Goal: Task Accomplishment & Management: Manage account settings

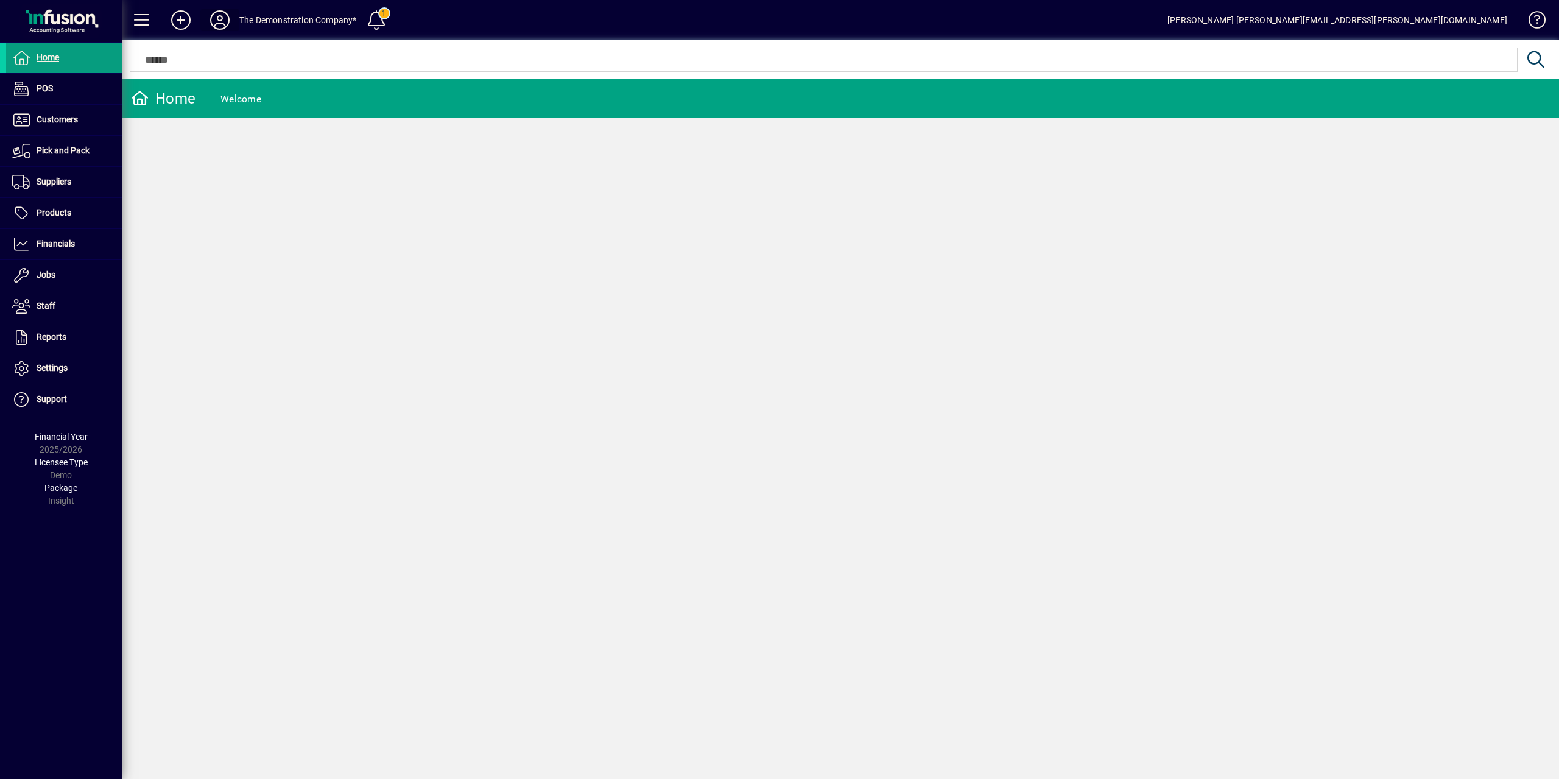
click at [222, 21] on icon at bounding box center [220, 19] width 24 height 19
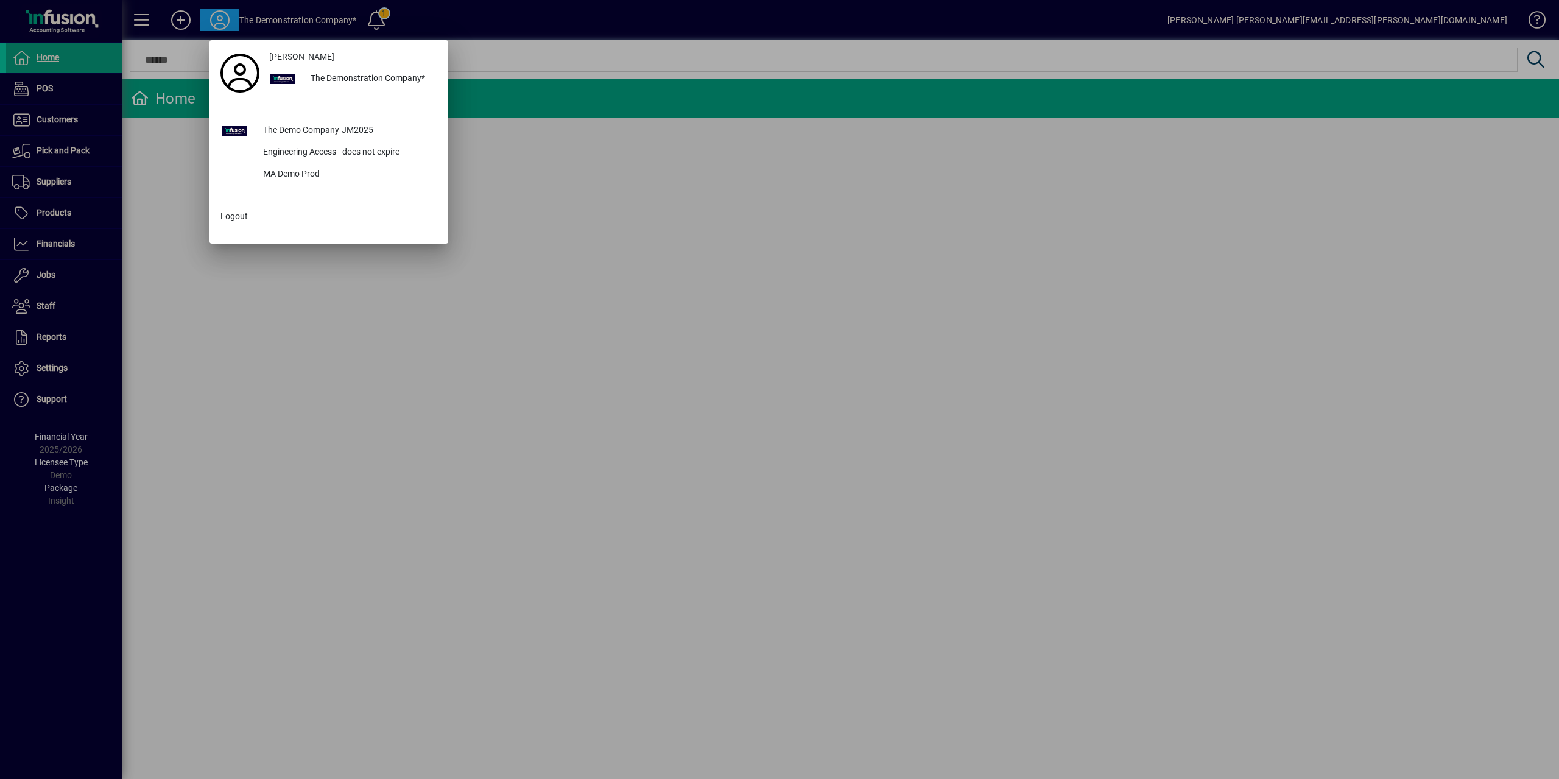
click at [213, 381] on div at bounding box center [779, 389] width 1559 height 779
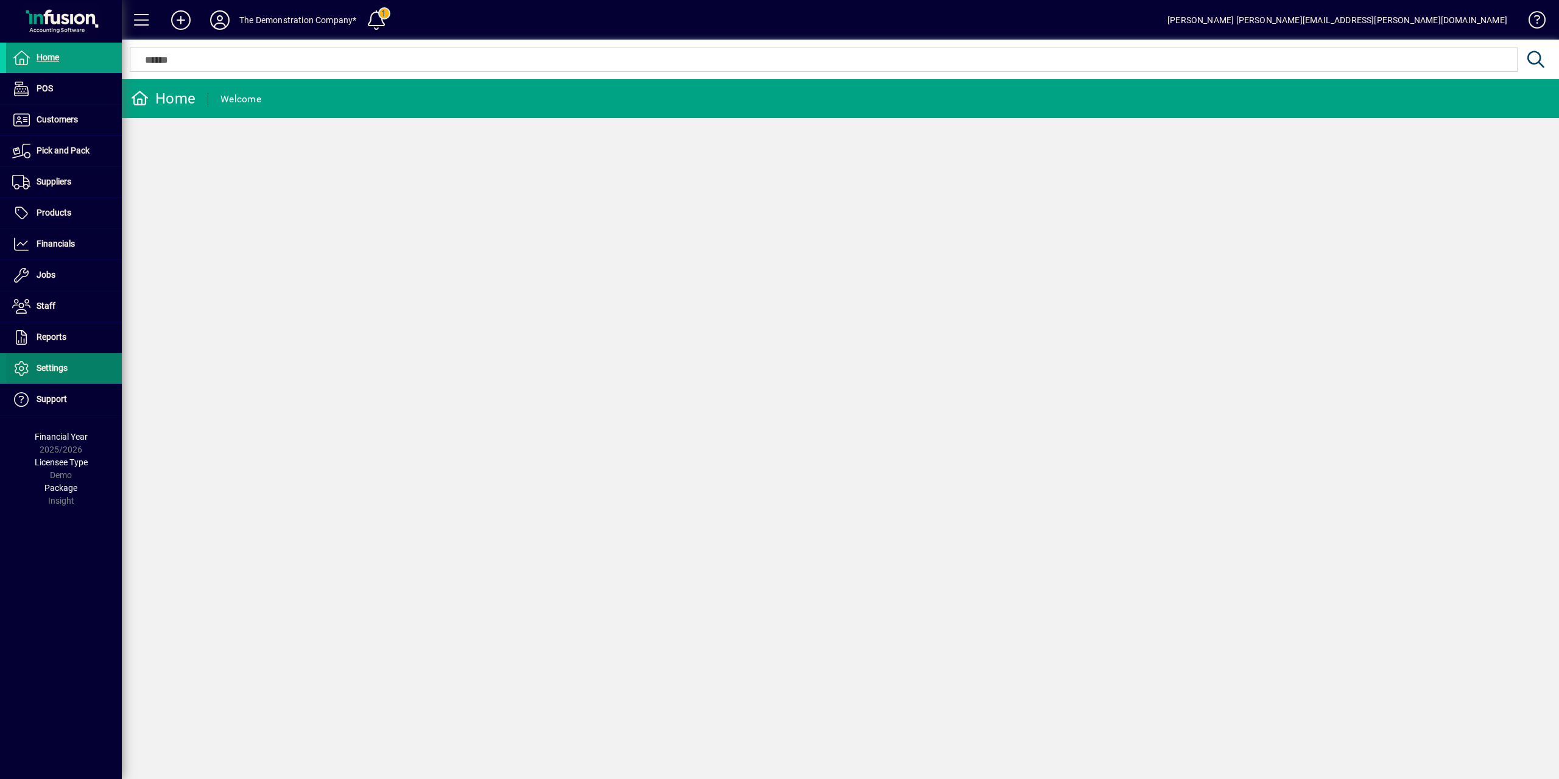
click at [58, 373] on span "Settings" at bounding box center [52, 368] width 31 height 10
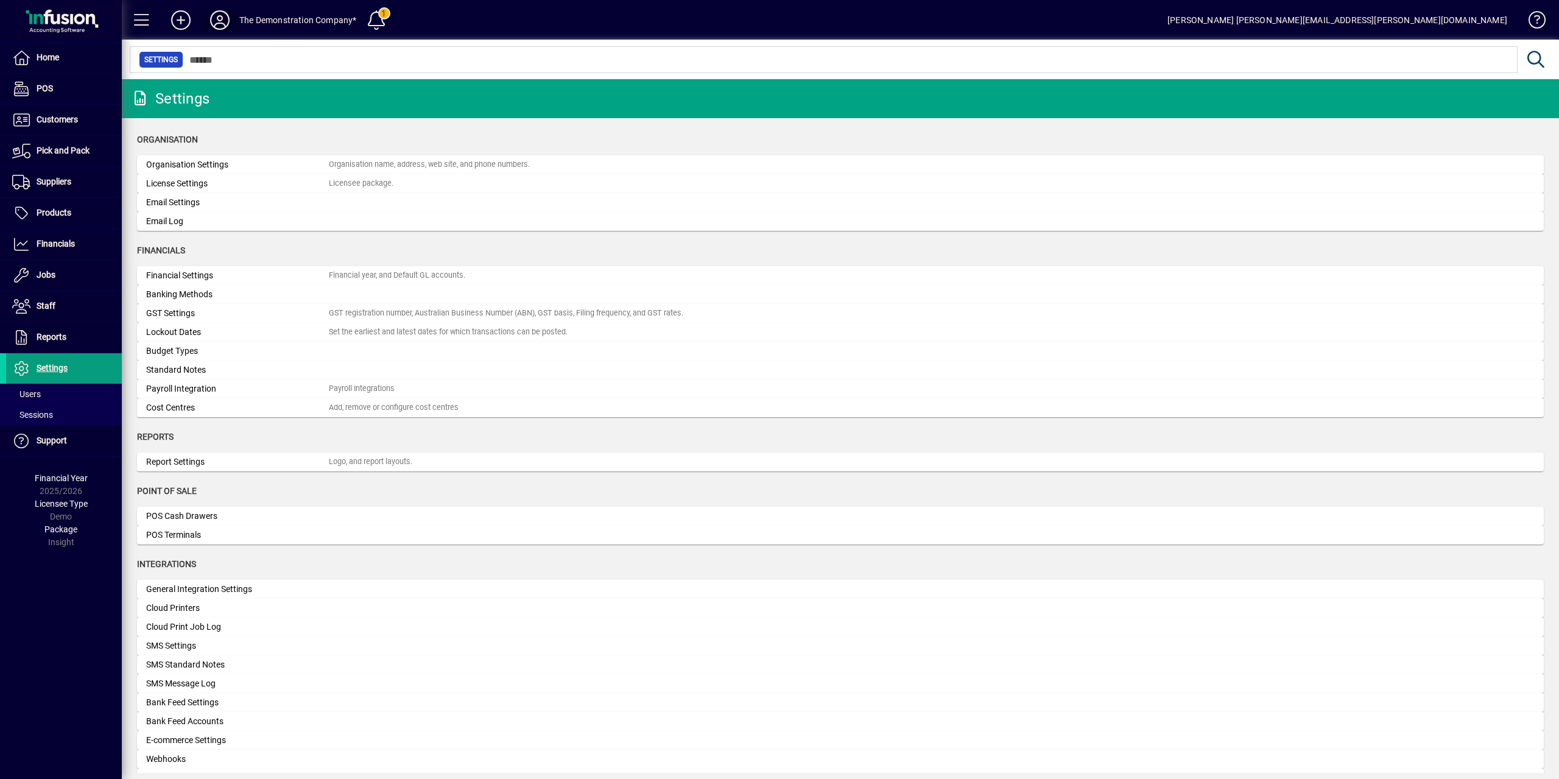
click at [227, 25] on icon at bounding box center [220, 19] width 24 height 19
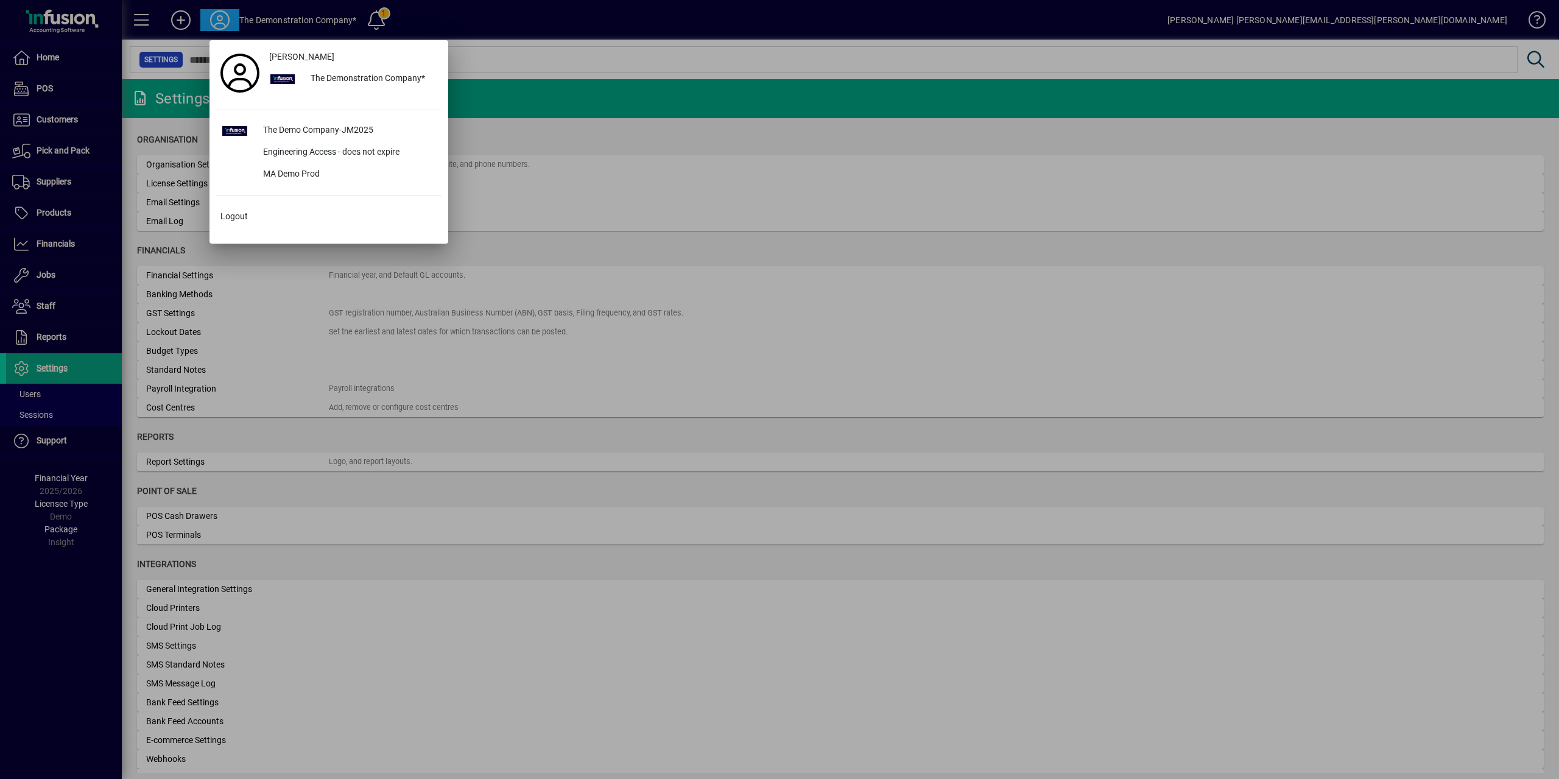
click at [374, 287] on div at bounding box center [779, 389] width 1559 height 779
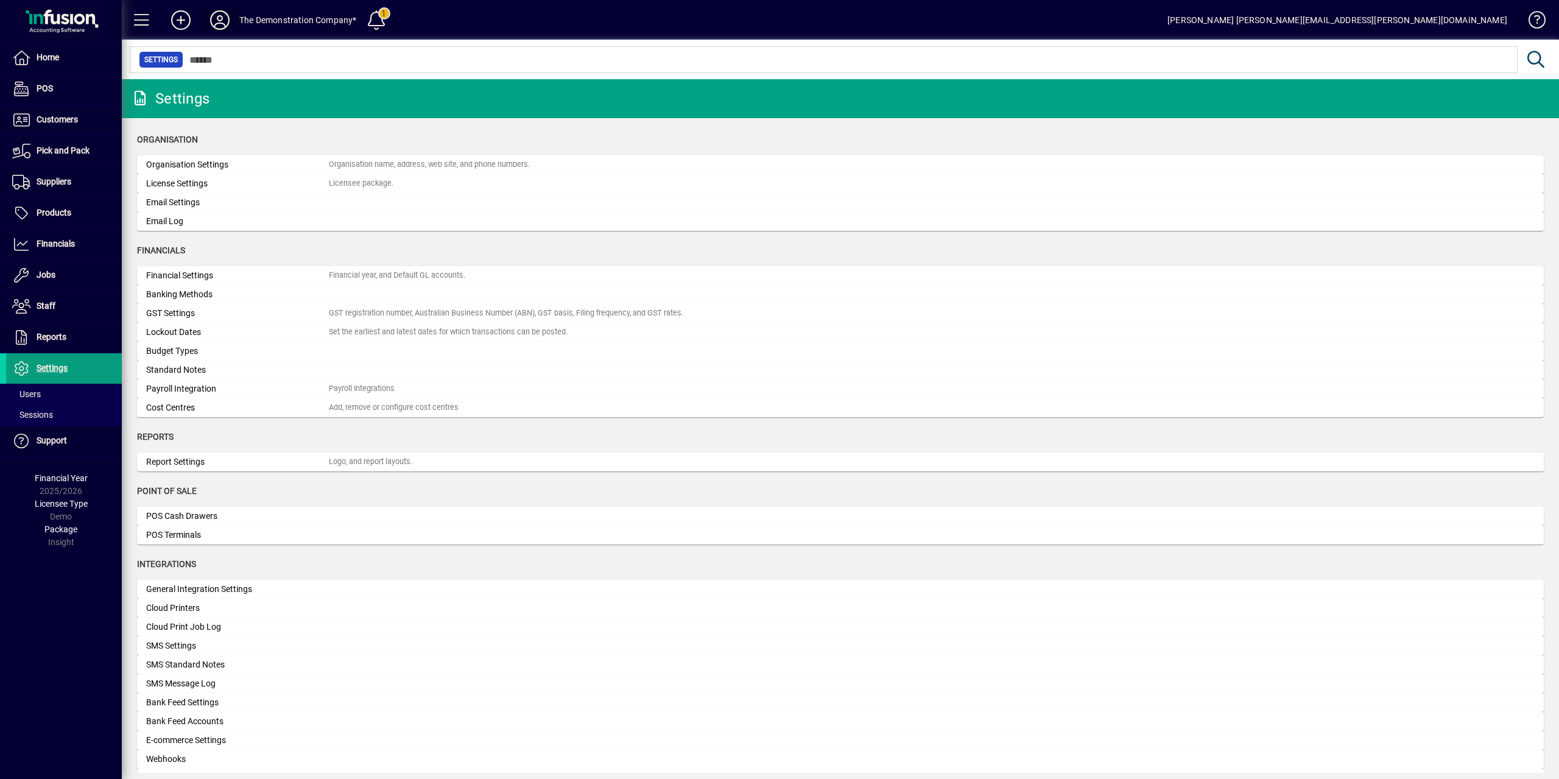
click at [217, 19] on icon at bounding box center [220, 19] width 24 height 19
